Goal: Transaction & Acquisition: Purchase product/service

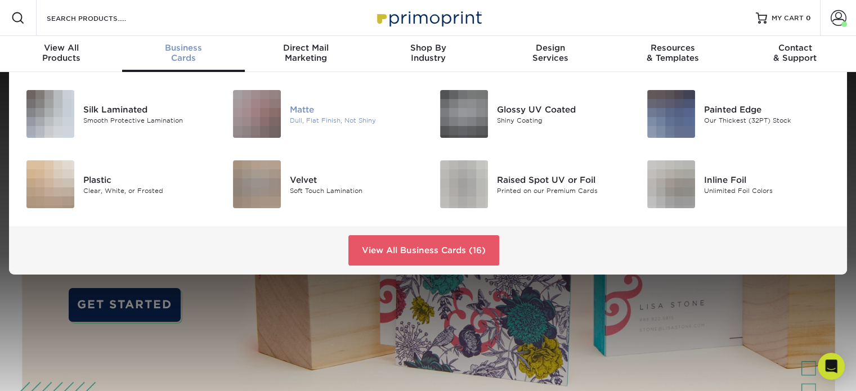
click at [297, 103] on div "Matte" at bounding box center [354, 109] width 129 height 12
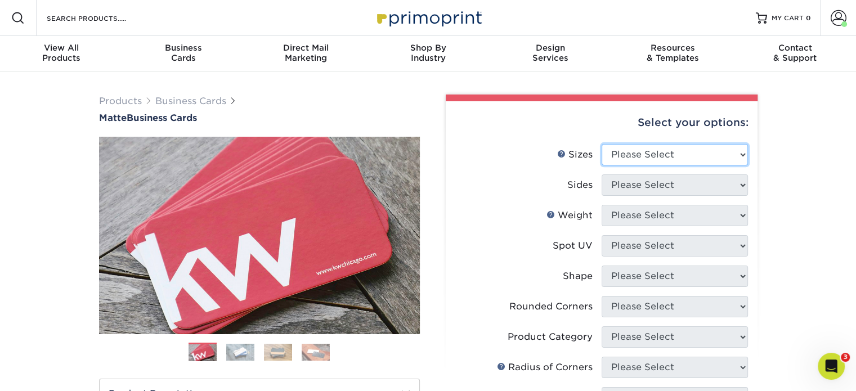
click at [670, 151] on select "Please Select 1.5" x 3.5" - Mini 1.75" x 3.5" - Mini 2" x 2" - Square 2" x 3" -…" at bounding box center [675, 154] width 146 height 21
select select "2.00x3.50"
click at [602, 144] on select "Please Select 1.5" x 3.5" - Mini 1.75" x 3.5" - Mini 2" x 2" - Square 2" x 3" -…" at bounding box center [675, 154] width 146 height 21
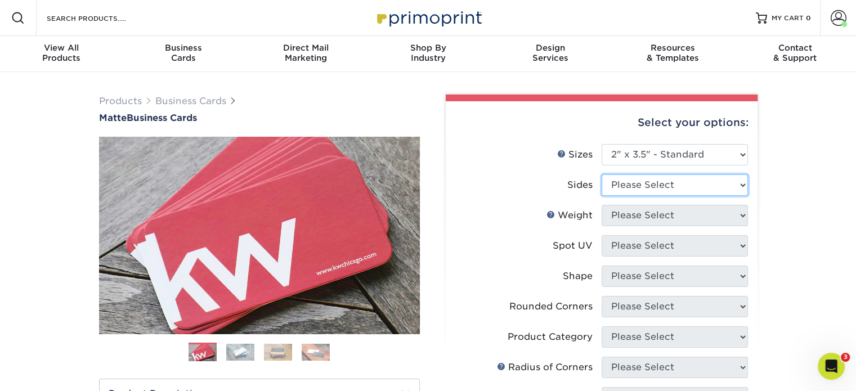
click at [650, 182] on select "Please Select Print Both Sides Print Front Only" at bounding box center [675, 184] width 146 height 21
select select "13abbda7-1d64-4f25-8bb2-c179b224825d"
click at [602, 174] on select "Please Select Print Both Sides Print Front Only" at bounding box center [675, 184] width 146 height 21
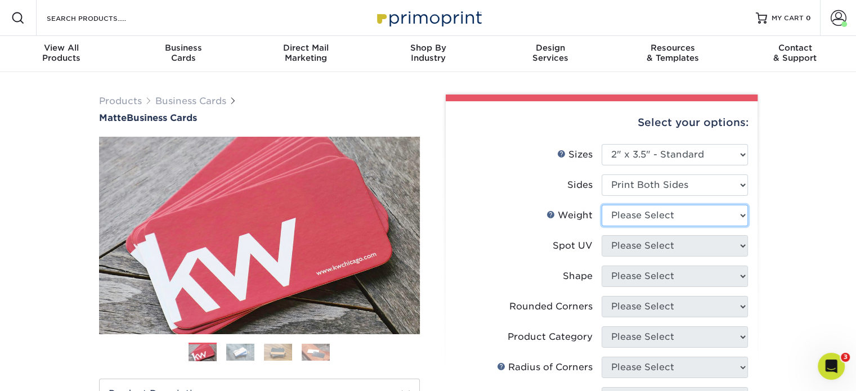
click at [648, 220] on select "Please Select 16PT 14PT" at bounding box center [675, 215] width 146 height 21
select select "16PT"
click at [602, 205] on select "Please Select 16PT 14PT" at bounding box center [675, 215] width 146 height 21
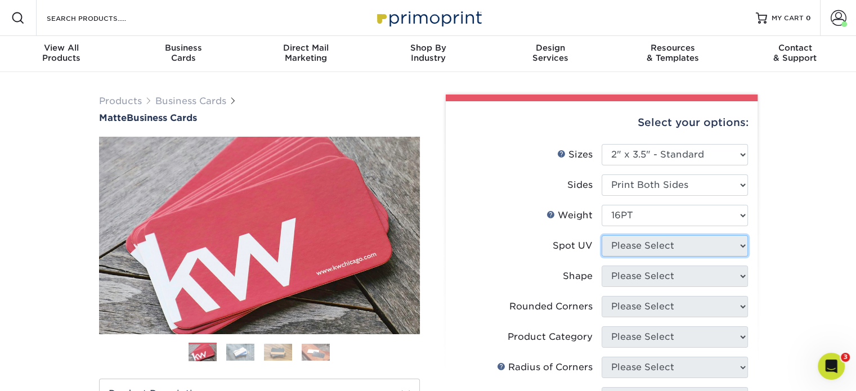
click at [648, 245] on select "Please Select No Spot UV Front and Back (Both Sides) Front Only Back Only" at bounding box center [675, 245] width 146 height 21
select select "3"
click at [602, 235] on select "Please Select No Spot UV Front and Back (Both Sides) Front Only Back Only" at bounding box center [675, 245] width 146 height 21
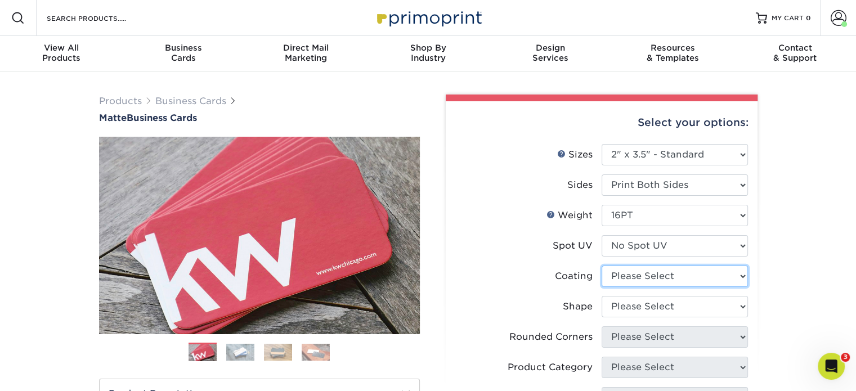
click at [652, 274] on select at bounding box center [675, 276] width 146 height 21
select select "121bb7b5-3b4d-429f-bd8d-bbf80e953313"
click at [602, 266] on select at bounding box center [675, 276] width 146 height 21
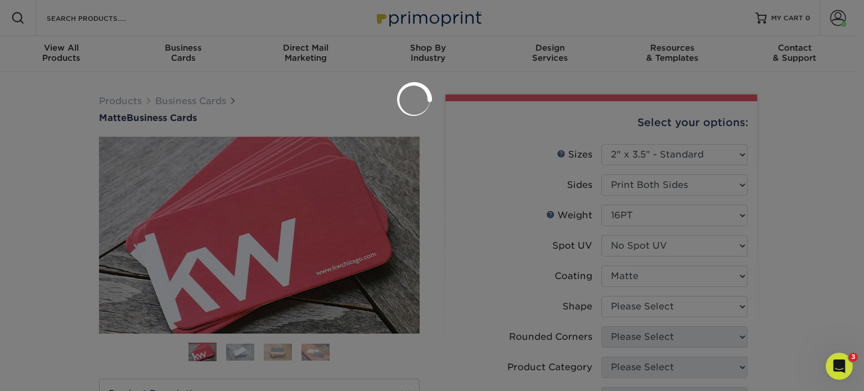
click at [656, 309] on div at bounding box center [432, 195] width 864 height 391
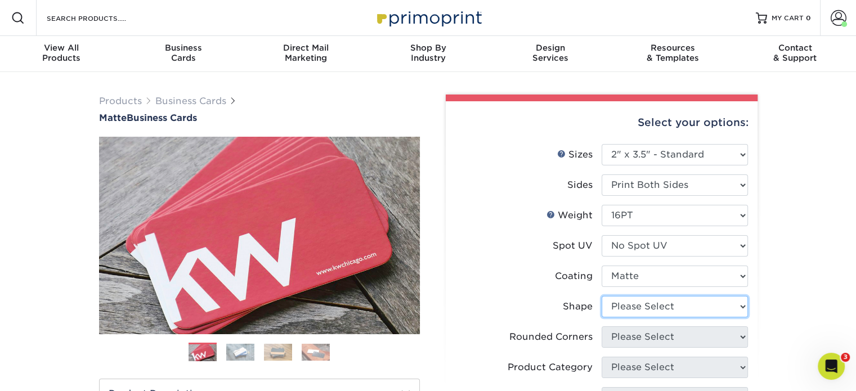
click at [657, 312] on select "Please Select Standard Oval" at bounding box center [675, 306] width 146 height 21
select select "standard"
click at [602, 296] on select "Please Select Standard Oval" at bounding box center [675, 306] width 146 height 21
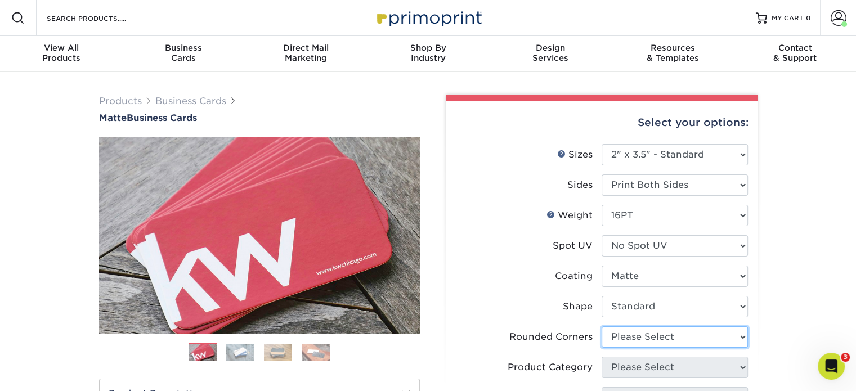
click at [654, 344] on select "Please Select Yes - Round 2 Corners Yes - Round 4 Corners No" at bounding box center [675, 336] width 146 height 21
select select "0"
click at [602, 326] on select "Please Select Yes - Round 2 Corners Yes - Round 4 Corners No" at bounding box center [675, 336] width 146 height 21
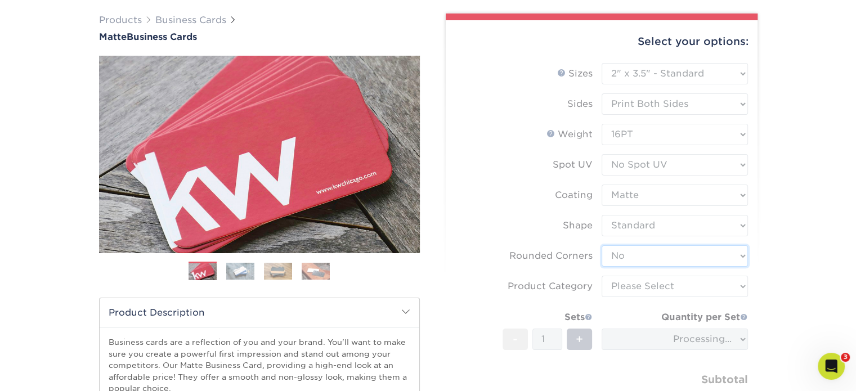
scroll to position [81, 0]
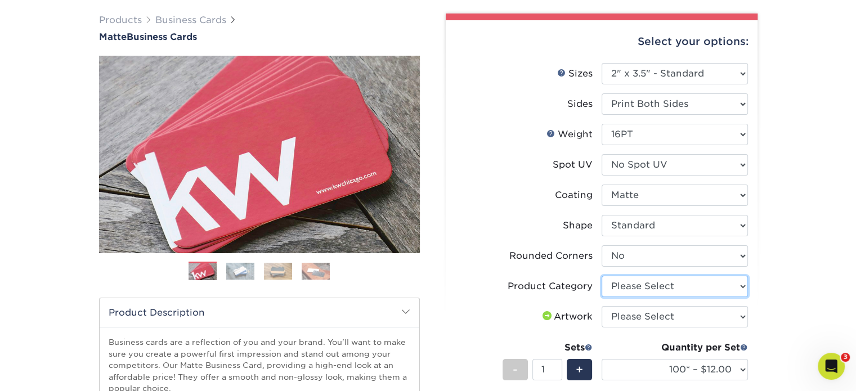
click at [681, 295] on select "Please Select Business Cards" at bounding box center [675, 286] width 146 height 21
select select "3b5148f1-0588-4f88-a218-97bcfdce65c1"
click at [602, 276] on select "Please Select Business Cards" at bounding box center [675, 286] width 146 height 21
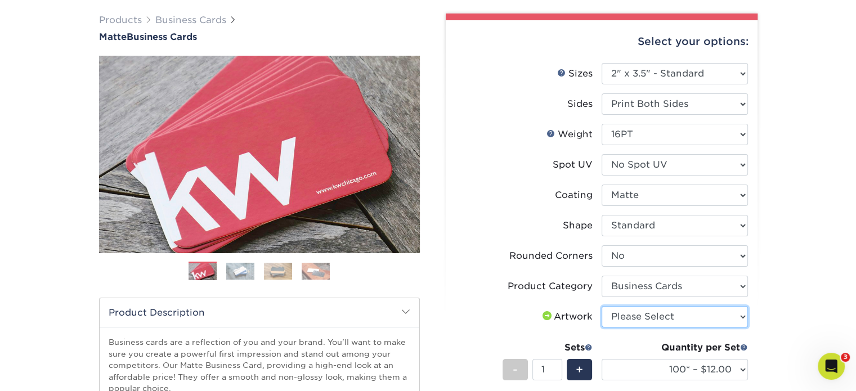
click at [680, 322] on select "Please Select I will upload files I need a design - $100" at bounding box center [675, 316] width 146 height 21
select select "upload"
click at [602, 306] on select "Please Select I will upload files I need a design - $100" at bounding box center [675, 316] width 146 height 21
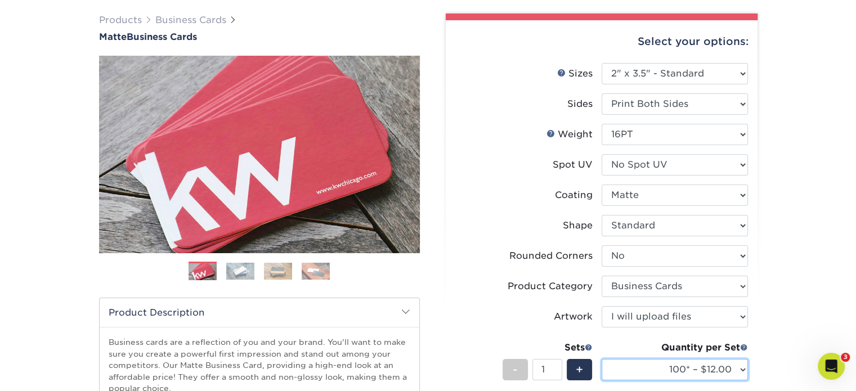
click at [679, 365] on select "100* – $12.00 250* – $21.00 500 – $42.00 1000 – $53.00 2500 – $95.00 5000 – $18…" at bounding box center [675, 369] width 146 height 21
select select "250* – $21.00"
click at [602, 359] on select "100* – $12.00 250* – $21.00 500 – $42.00 1000 – $53.00 2500 – $95.00 5000 – $18…" at bounding box center [675, 369] width 146 height 21
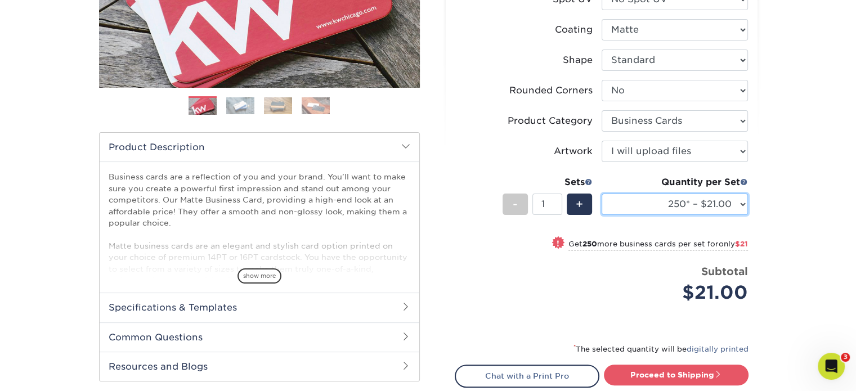
scroll to position [263, 0]
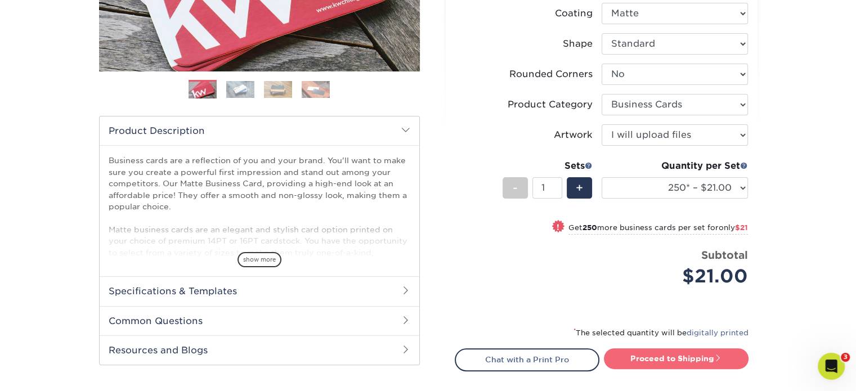
drag, startPoint x: 658, startPoint y: 351, endPoint x: 632, endPoint y: 355, distance: 26.2
click at [632, 355] on link "Proceed to Shipping" at bounding box center [676, 358] width 145 height 20
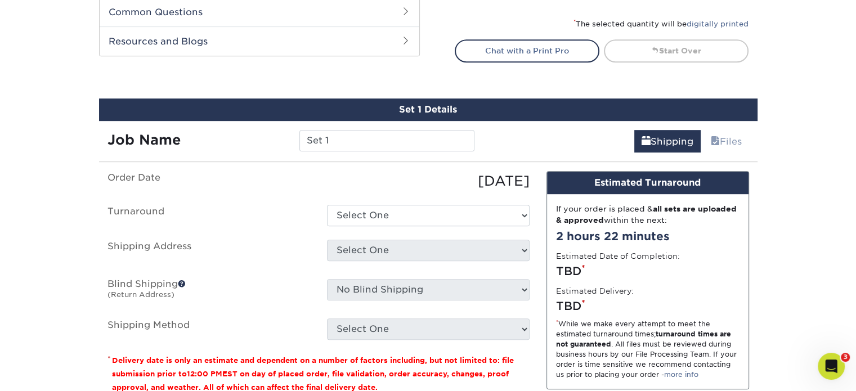
scroll to position [640, 0]
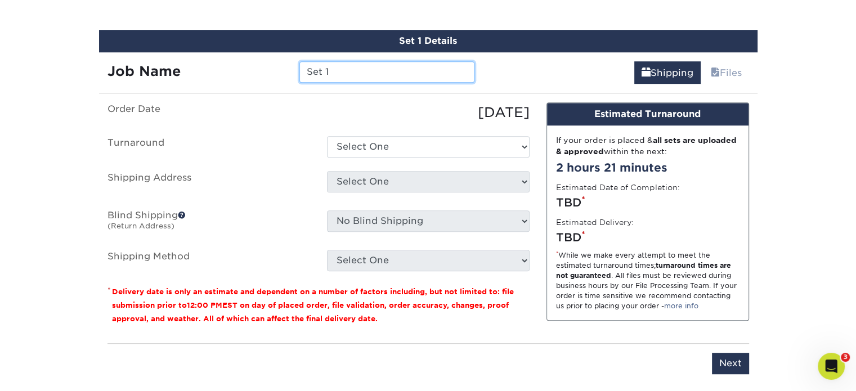
drag, startPoint x: 340, startPoint y: 68, endPoint x: 202, endPoint y: 67, distance: 138.4
click at [202, 67] on div "Job Name Set 1" at bounding box center [291, 71] width 384 height 21
type input "[PERSON_NAME]"
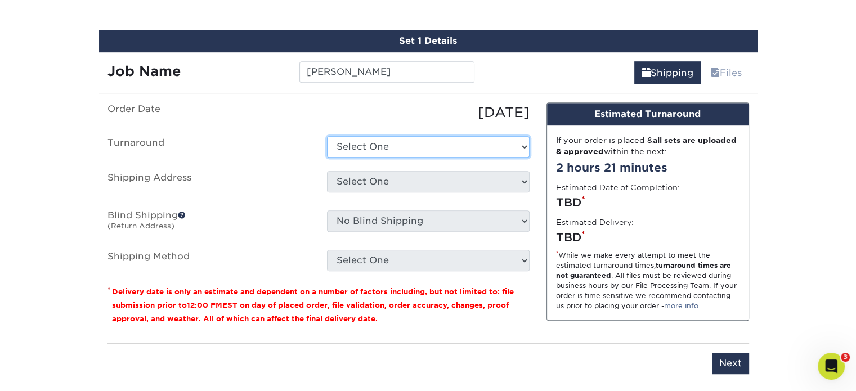
click at [403, 141] on select "Select One 2-4 Business Days 2 Day Next Business Day" at bounding box center [428, 146] width 203 height 21
select select "23721297-b68b-4846-ba83-3171e6bd9d78"
click at [327, 136] on select "Select One 2-4 Business Days 2 Day Next Business Day" at bounding box center [428, 146] width 203 height 21
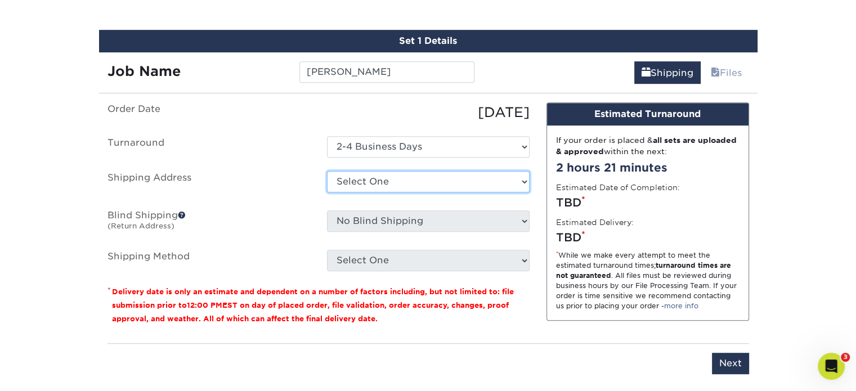
click at [412, 175] on select "Select One Alberto Nixon Alfredo Perez Allen Selwyn Alvita Byrd Amelia Delagarz…" at bounding box center [428, 181] width 203 height 21
select select "273345"
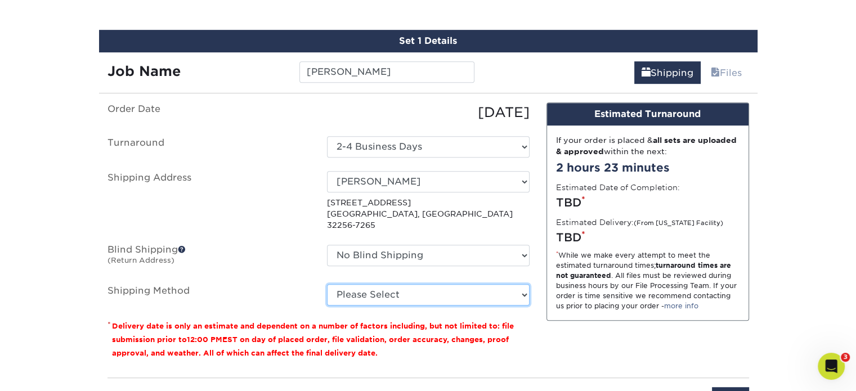
click at [430, 289] on select "Please Select Ground Shipping (+$7.84) 3 Day Shipping Service (+$20.07) 2 Day A…" at bounding box center [428, 294] width 203 height 21
select select "03"
click at [327, 284] on select "Please Select Ground Shipping (+$7.84) 3 Day Shipping Service (+$20.07) 2 Day A…" at bounding box center [428, 294] width 203 height 21
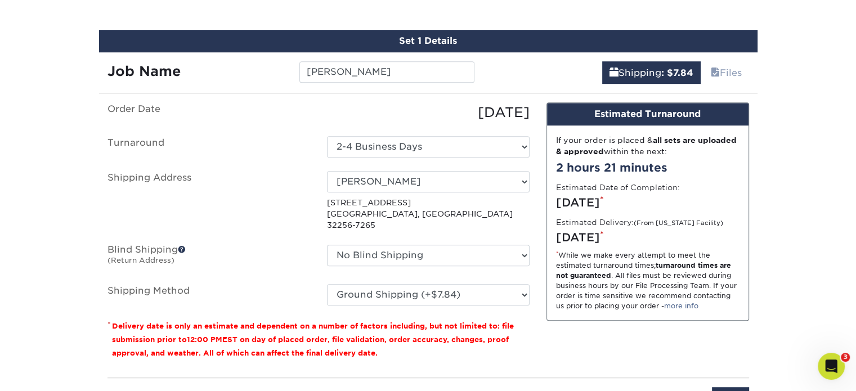
click at [519, 319] on p "* Delivery date is only an estimate and dependent on a number of factors includ…" at bounding box center [318, 339] width 422 height 41
click at [728, 387] on input "Next" at bounding box center [730, 397] width 37 height 21
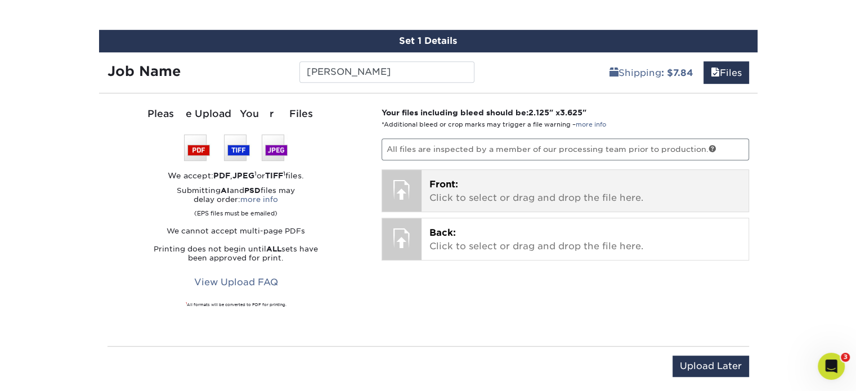
click at [549, 191] on p "Front: Click to select or drag and drop the file here." at bounding box center [584, 191] width 311 height 27
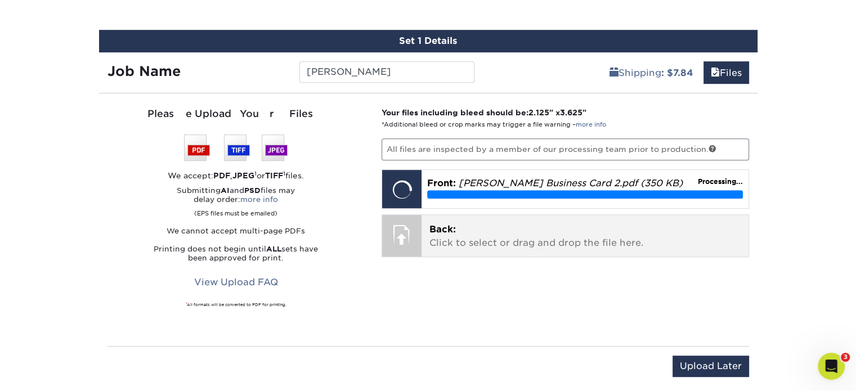
click at [460, 225] on p "Back: Click to select or drag and drop the file here." at bounding box center [584, 236] width 311 height 27
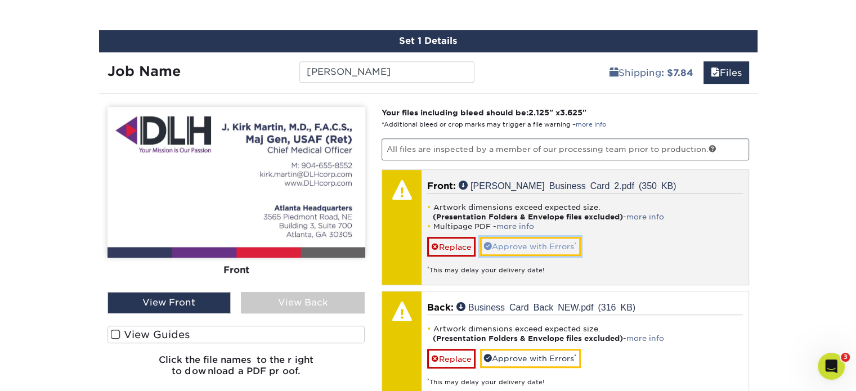
click at [540, 244] on link "Approve with Errors *" at bounding box center [530, 246] width 101 height 19
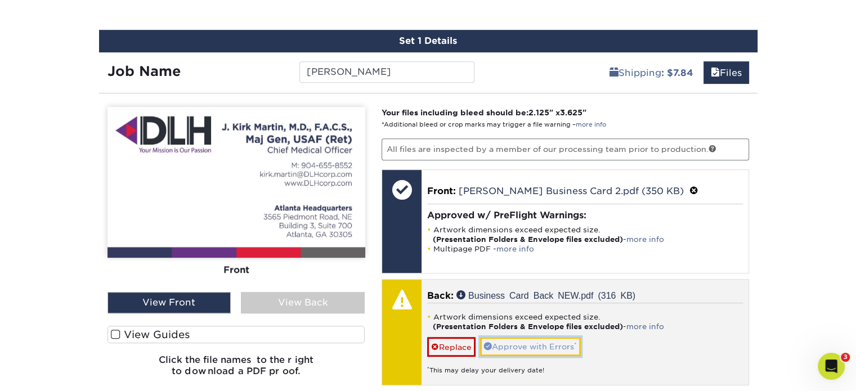
click at [544, 340] on link "Approve with Errors *" at bounding box center [530, 346] width 101 height 19
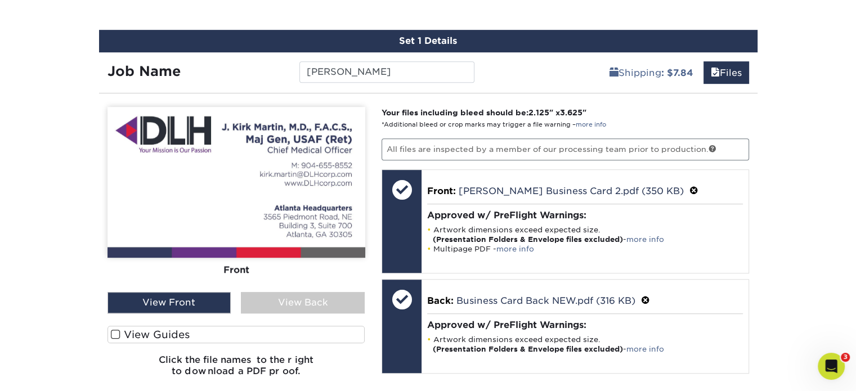
click at [335, 304] on div "View Back" at bounding box center [303, 302] width 124 height 21
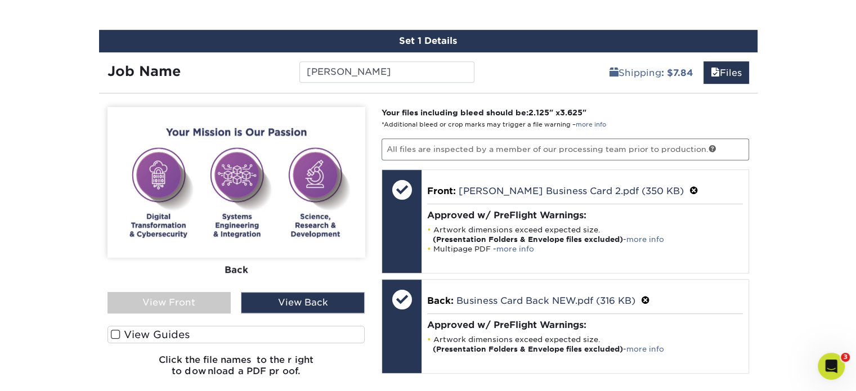
click at [219, 298] on div "View Front" at bounding box center [169, 302] width 124 height 21
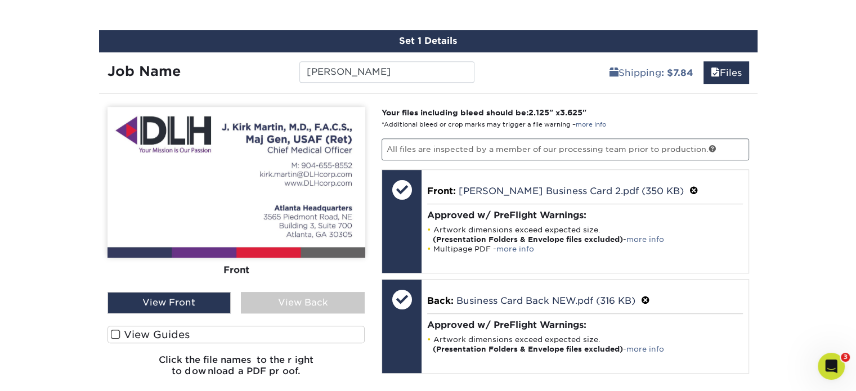
click at [303, 297] on div "View Back" at bounding box center [303, 302] width 124 height 21
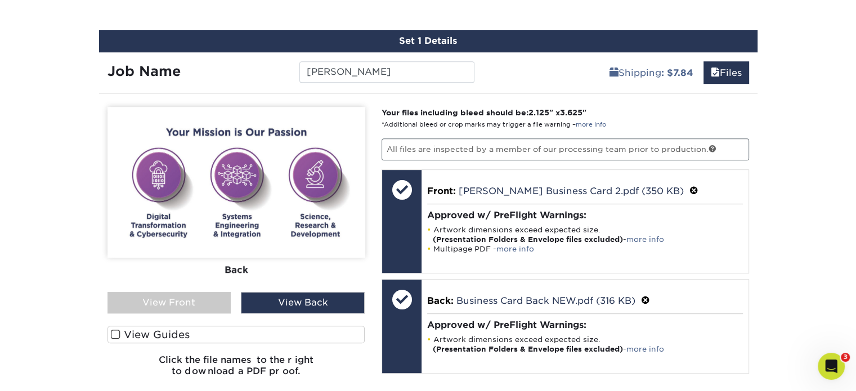
click at [204, 294] on div "View Front" at bounding box center [169, 302] width 124 height 21
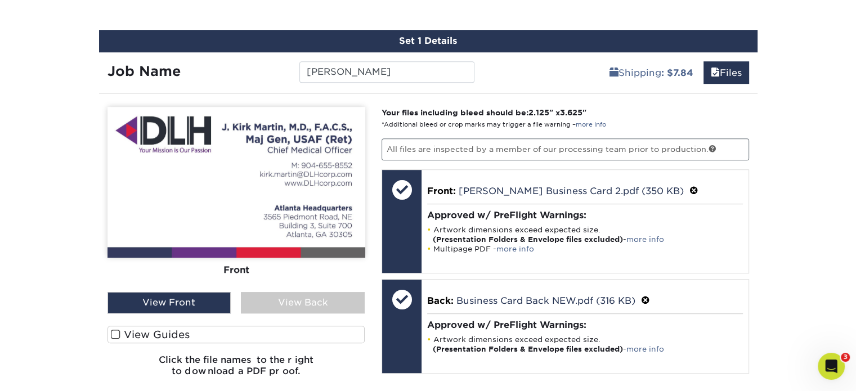
click at [297, 306] on div "View Back" at bounding box center [303, 302] width 124 height 21
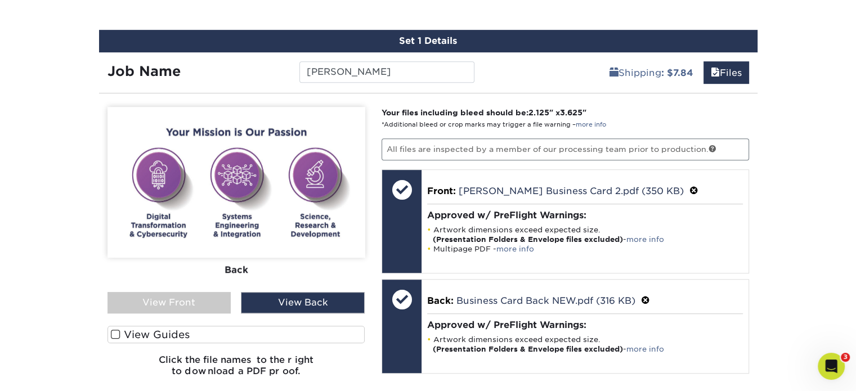
click at [203, 299] on div "View Front" at bounding box center [169, 302] width 124 height 21
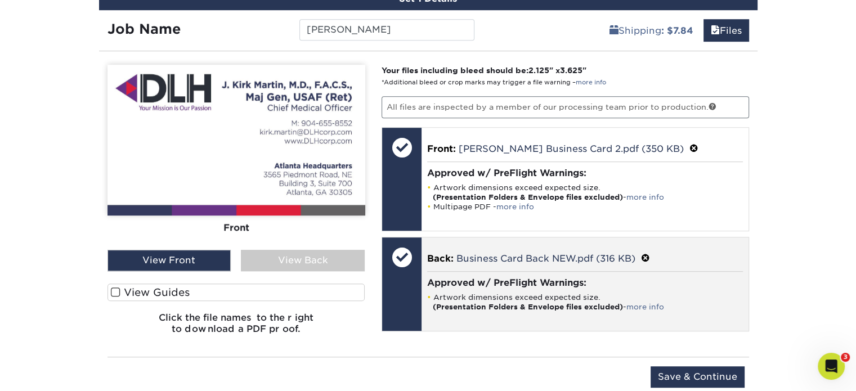
scroll to position [699, 0]
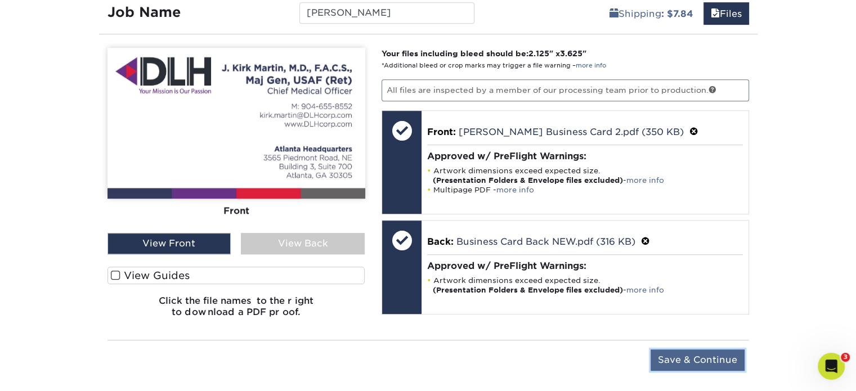
click at [675, 359] on input "Save & Continue" at bounding box center [697, 359] width 94 height 21
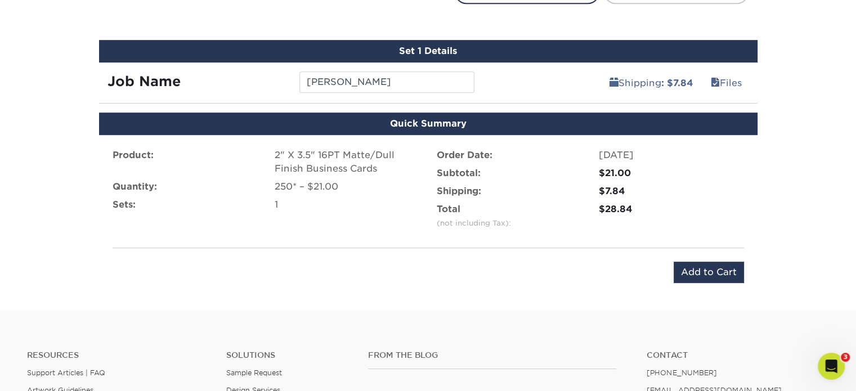
scroll to position [630, 0]
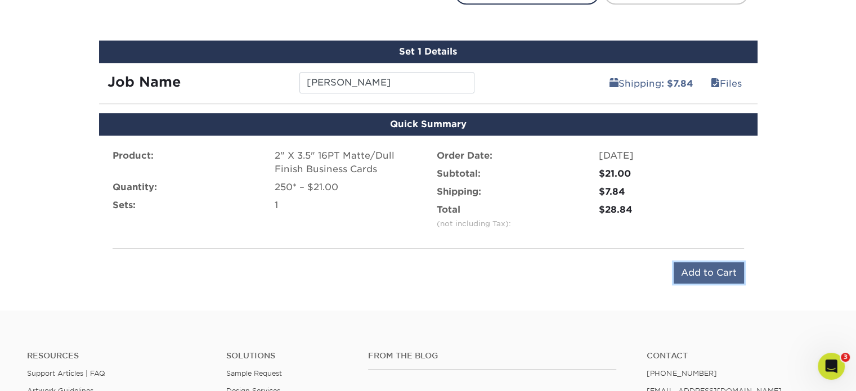
click at [685, 277] on input "Add to Cart" at bounding box center [709, 272] width 70 height 21
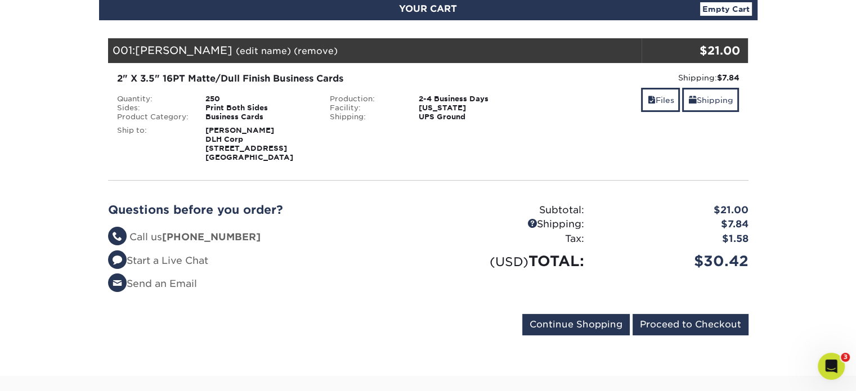
scroll to position [133, 0]
click at [684, 323] on input "Proceed to Checkout" at bounding box center [690, 324] width 116 height 21
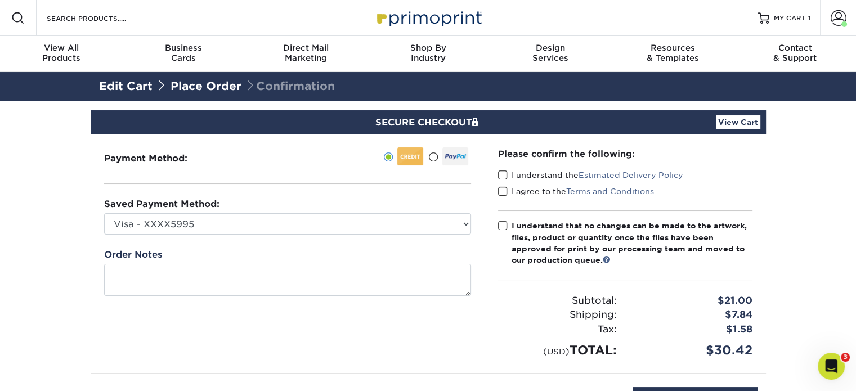
click at [502, 178] on span at bounding box center [503, 175] width 10 height 11
click at [0, 0] on input "I understand the Estimated Delivery Policy" at bounding box center [0, 0] width 0 height 0
click at [503, 184] on div "I understand the Estimated Delivery Policy" at bounding box center [625, 177] width 254 height 16
click at [503, 192] on span at bounding box center [503, 191] width 10 height 11
click at [0, 0] on input "I agree to the Terms and Conditions" at bounding box center [0, 0] width 0 height 0
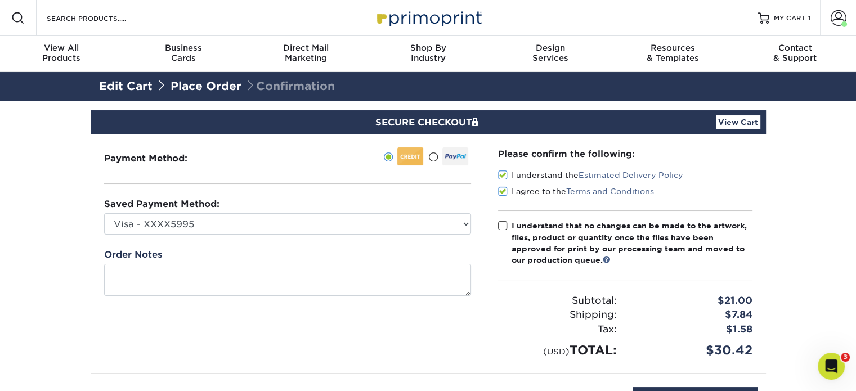
click at [504, 228] on span at bounding box center [503, 226] width 10 height 11
click at [0, 0] on input "I understand that no changes can be made to the artwork, files, product or quan…" at bounding box center [0, 0] width 0 height 0
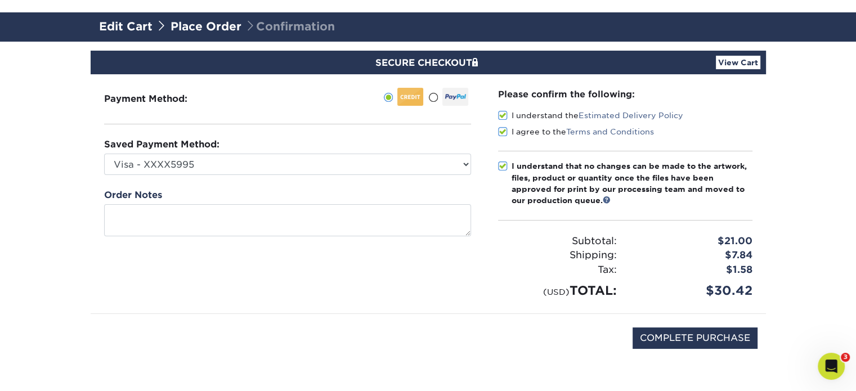
scroll to position [68, 0]
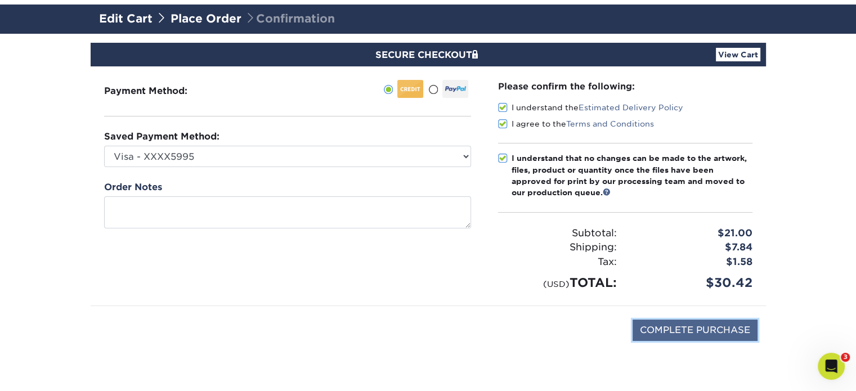
click at [679, 333] on input "COMPLETE PURCHASE" at bounding box center [694, 330] width 125 height 21
type input "PROCESSING, PLEASE WAIT..."
